Goal: Task Accomplishment & Management: Manage account settings

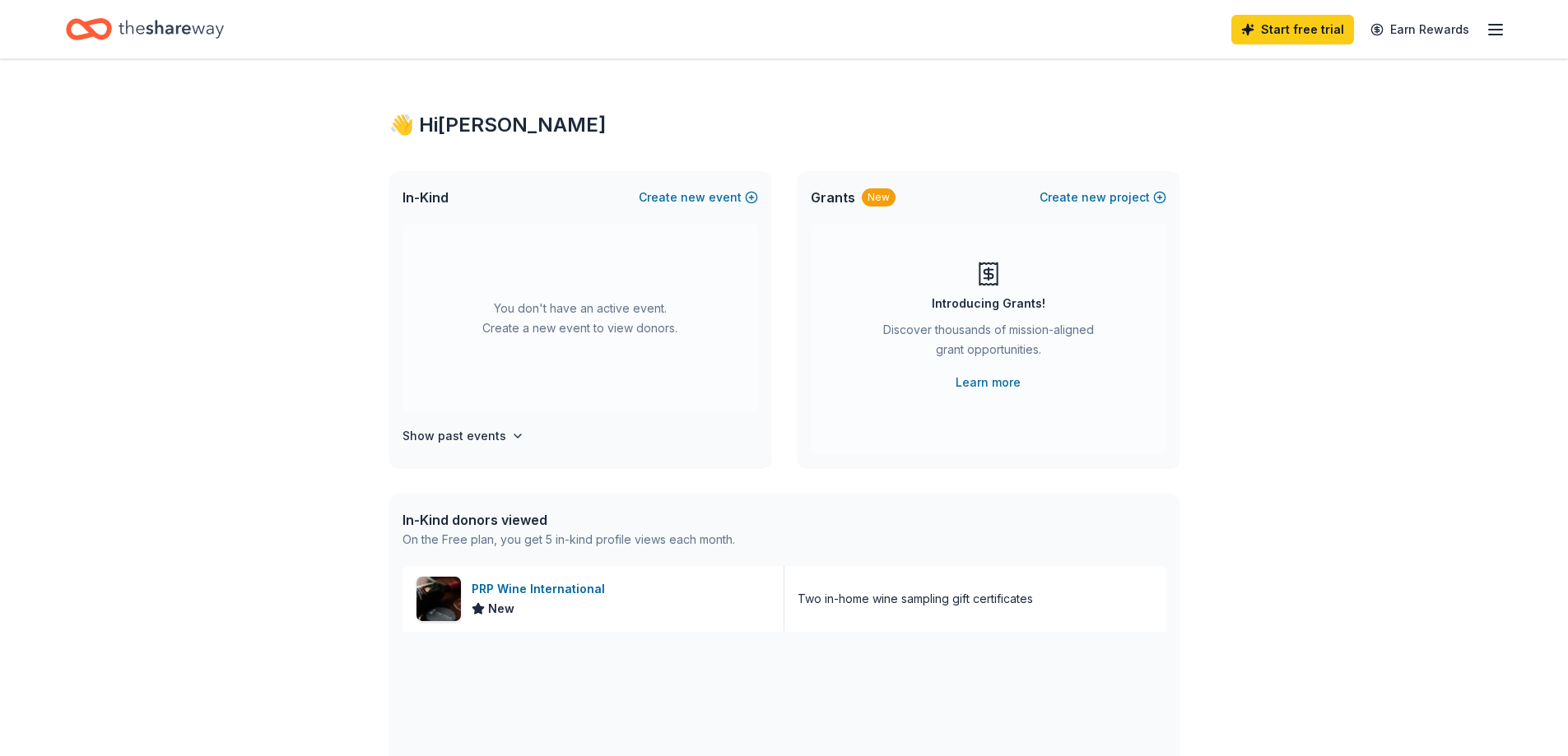
click at [1494, 23] on icon "button" at bounding box center [1496, 29] width 20 height 20
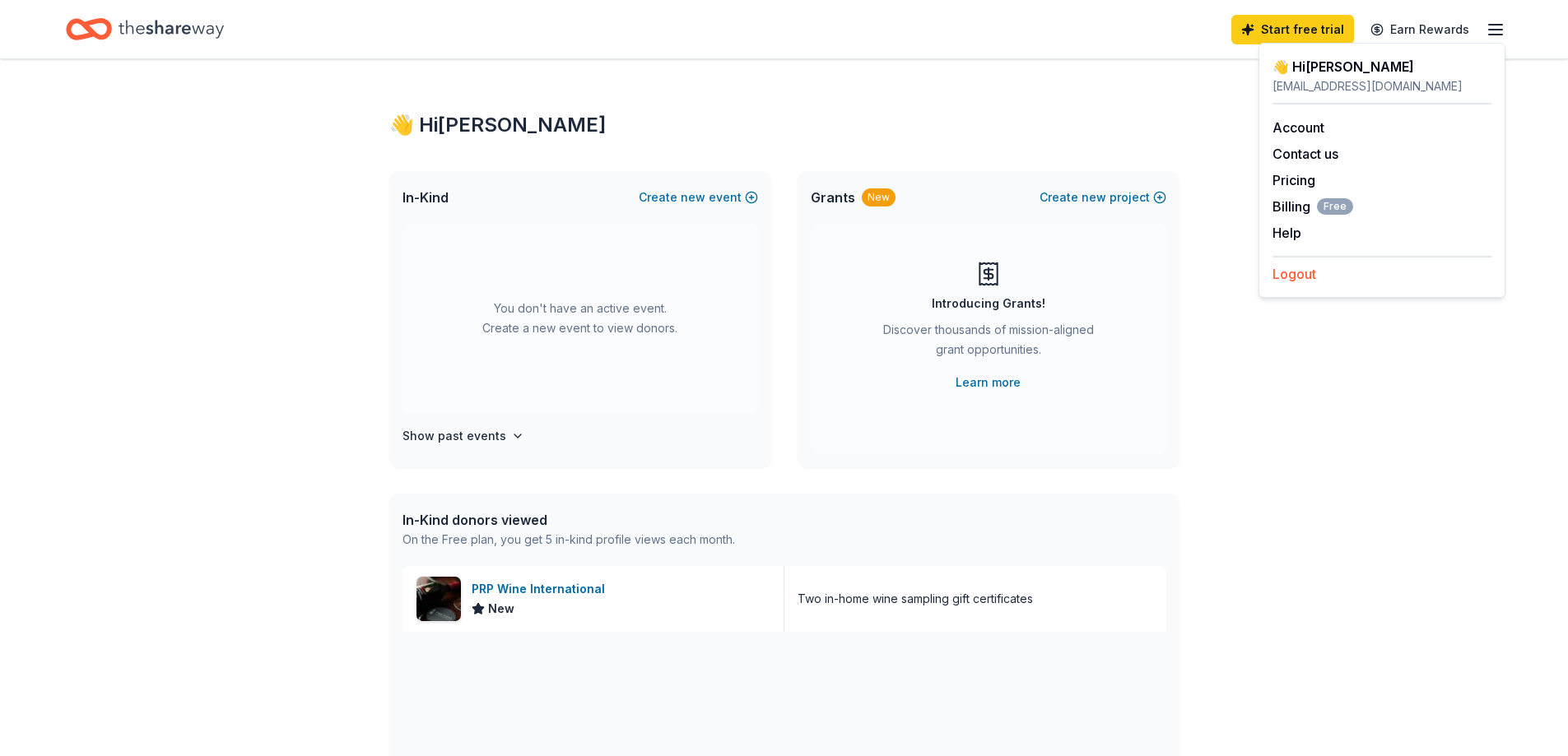
click at [1286, 277] on button "Logout" at bounding box center [1295, 274] width 43 height 20
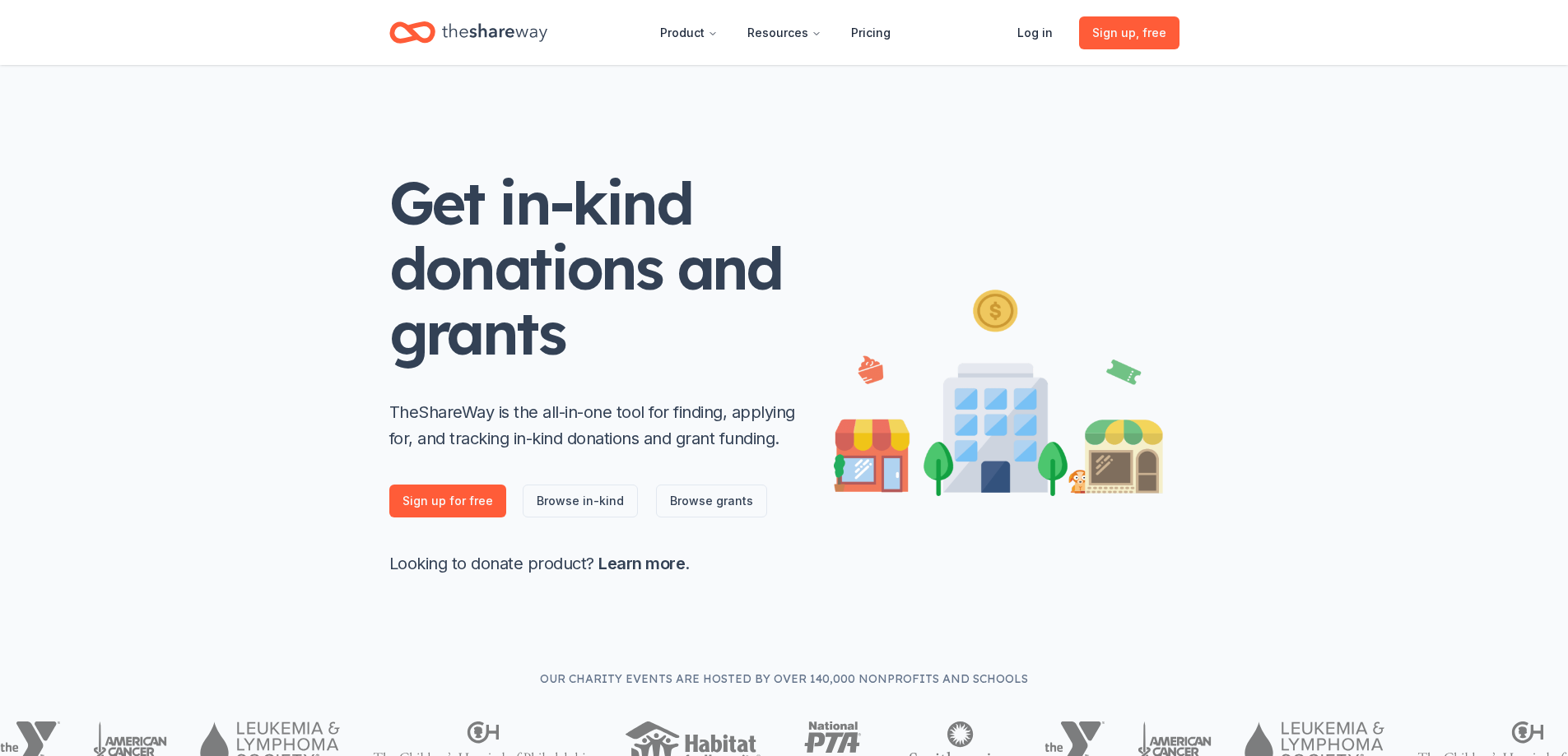
click at [1503, 25] on header "Product Resources Pricing Log in Sign up , free" at bounding box center [784, 32] width 1568 height 65
click at [1048, 34] on link "Log in" at bounding box center [1035, 32] width 62 height 32
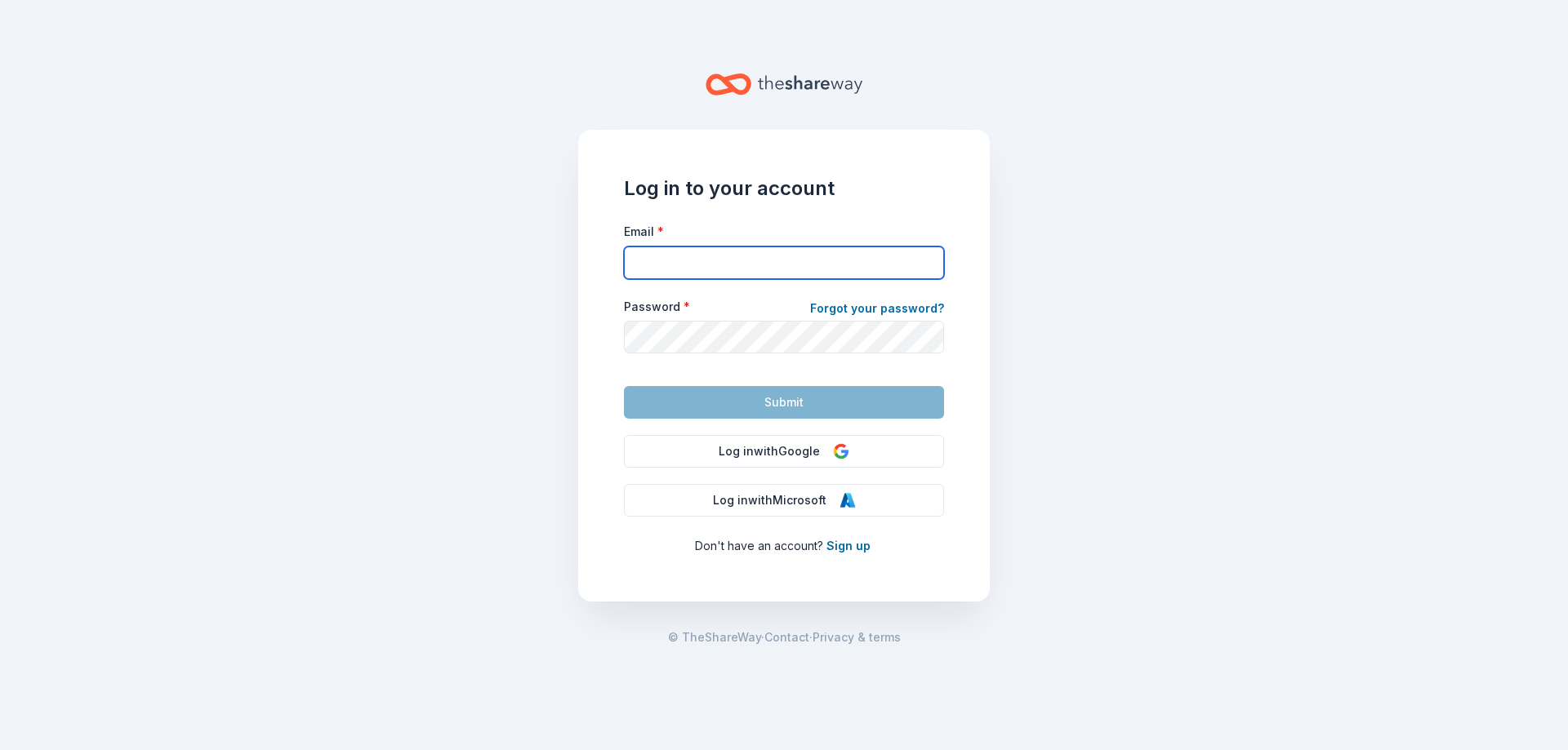
type input "[EMAIL_ADDRESS][DOMAIN_NAME]"
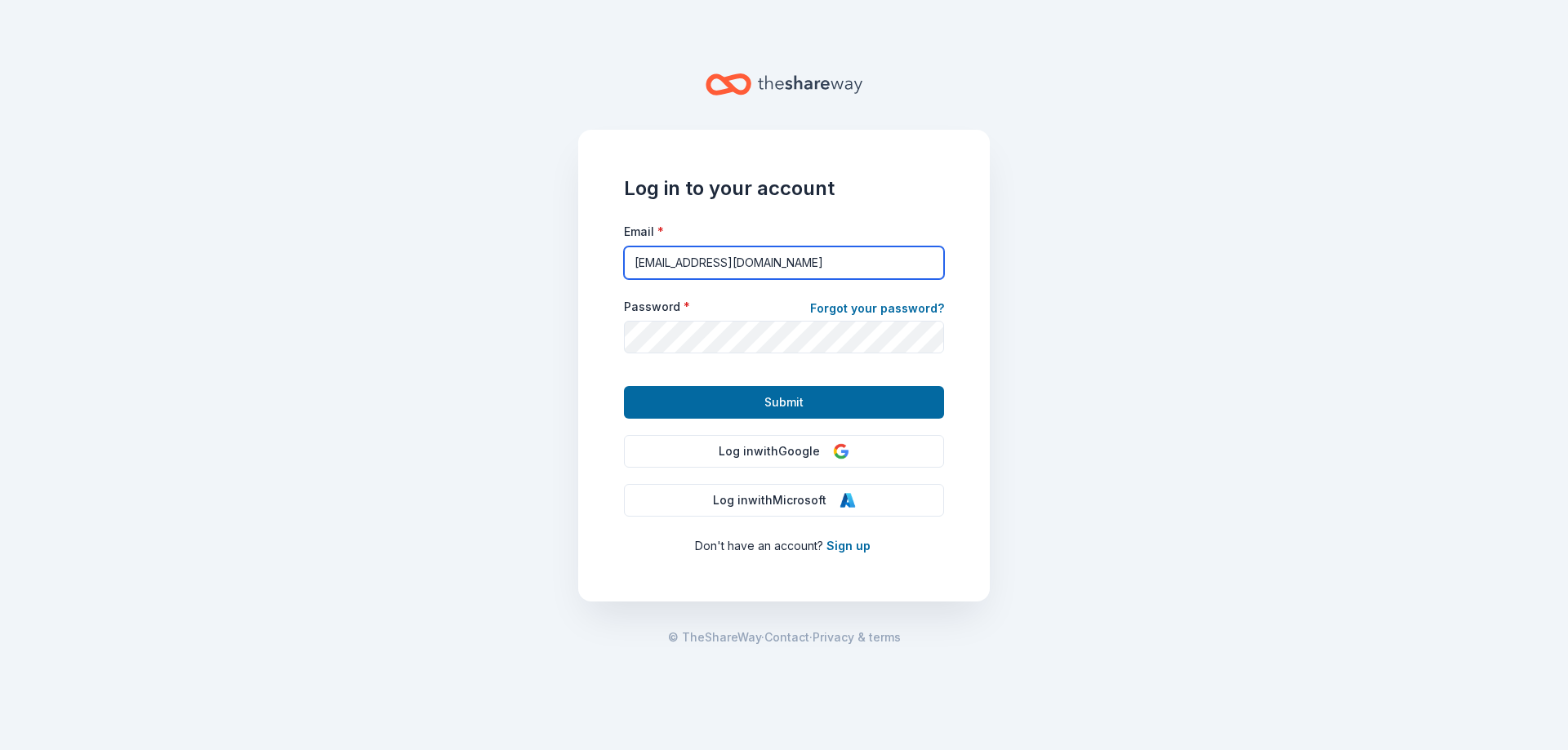
click at [808, 260] on input "[EMAIL_ADDRESS][DOMAIN_NAME]" at bounding box center [784, 262] width 320 height 32
drag, startPoint x: 821, startPoint y: 270, endPoint x: 578, endPoint y: 301, distance: 245.0
click at [578, 301] on div "Log in to your account Email * [EMAIL_ADDRESS][DOMAIN_NAME] Password * Forgot y…" at bounding box center [784, 363] width 418 height 595
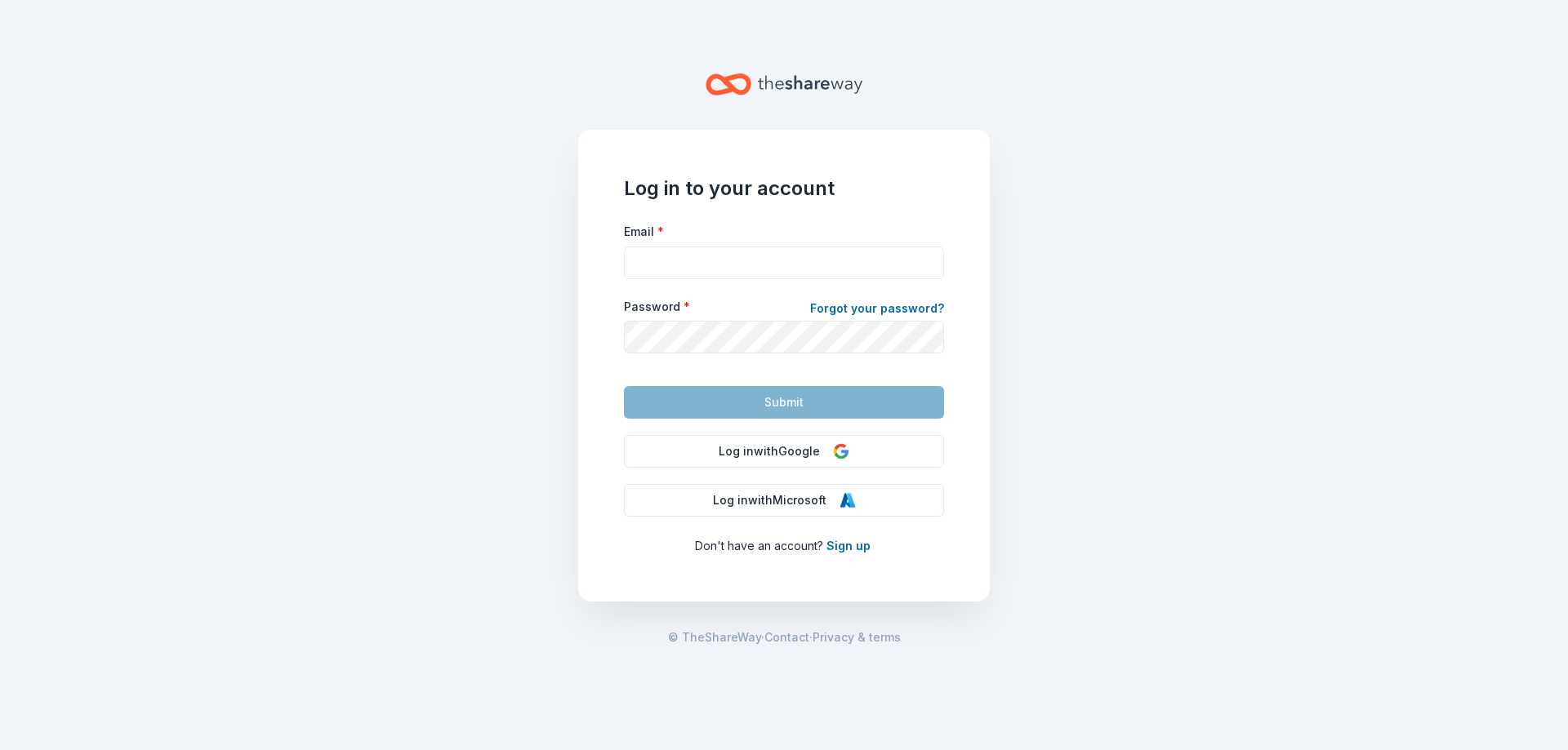
drag, startPoint x: 977, startPoint y: 499, endPoint x: 933, endPoint y: 468, distance: 53.8
click at [978, 498] on div "Log in to your account Email * Password * Forgot your password? Submit Log in w…" at bounding box center [784, 366] width 412 height 472
click at [848, 449] on img at bounding box center [841, 451] width 17 height 17
